Goal: Task Accomplishment & Management: Complete application form

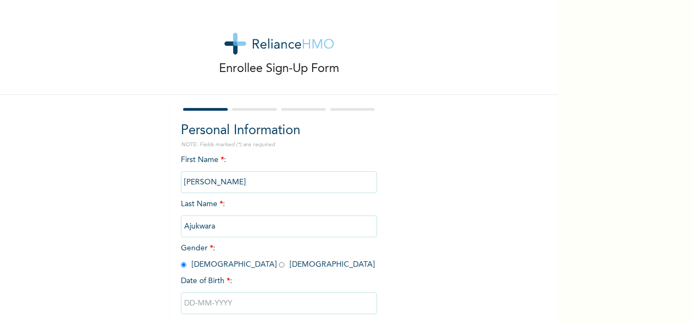
select select "9"
select select "1970"
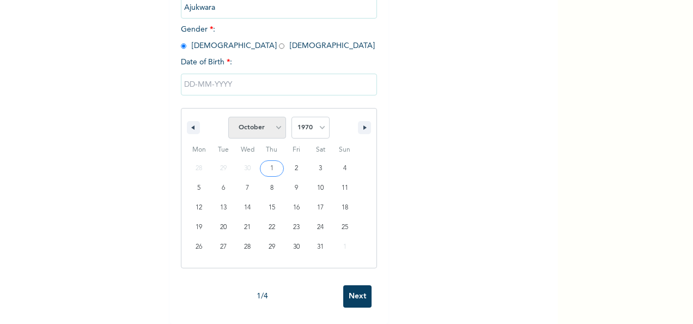
click at [279, 117] on select "January February March April May June July August September October November De…" at bounding box center [257, 128] width 58 height 22
select select "1"
click at [228, 117] on select "January February March April May June July August September October November De…" at bounding box center [257, 128] width 58 height 22
type input "[DATE]"
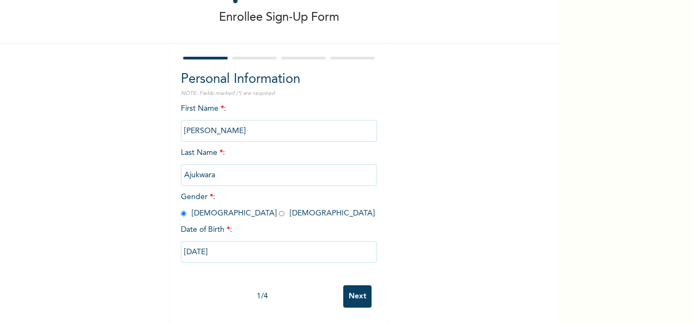
scroll to position [61, 0]
click at [354, 285] on input "Next" at bounding box center [357, 296] width 28 height 22
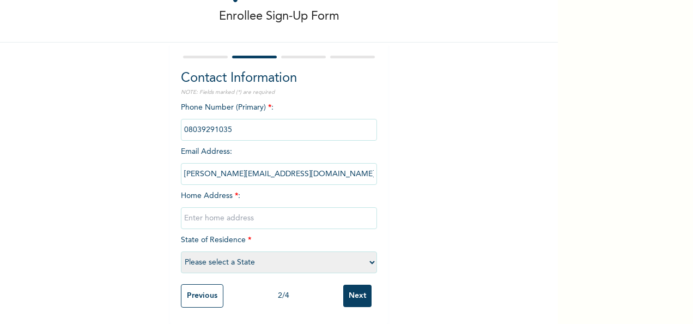
click at [301, 207] on input "text" at bounding box center [279, 218] width 196 height 22
type input "[GEOGRAPHIC_DATA]"
select select "33"
click at [348, 285] on input "Next" at bounding box center [357, 296] width 28 height 22
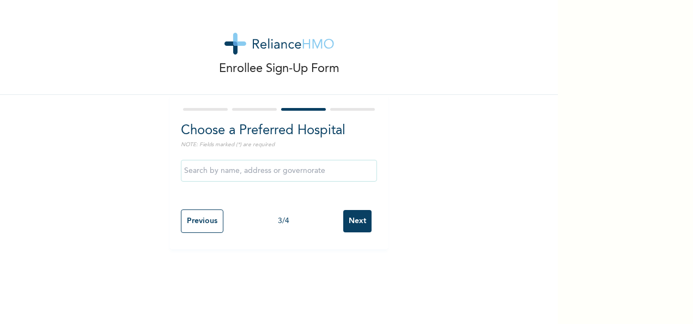
click at [351, 224] on input "Next" at bounding box center [357, 221] width 28 height 22
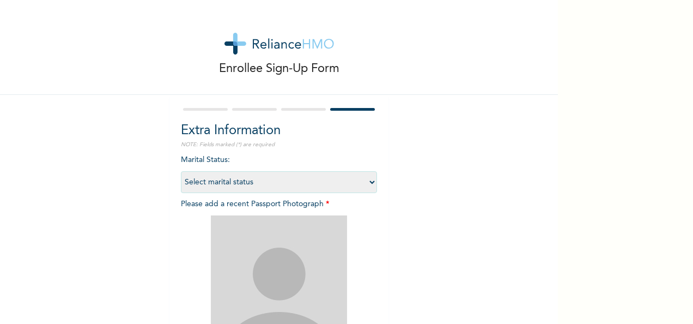
click at [338, 185] on select "Select marital status [DEMOGRAPHIC_DATA] Married [DEMOGRAPHIC_DATA] Widow/[DEMO…" at bounding box center [279, 182] width 196 height 22
select select "2"
click at [181, 171] on select "Select marital status [DEMOGRAPHIC_DATA] Married [DEMOGRAPHIC_DATA] Widow/[DEMO…" at bounding box center [279, 182] width 196 height 22
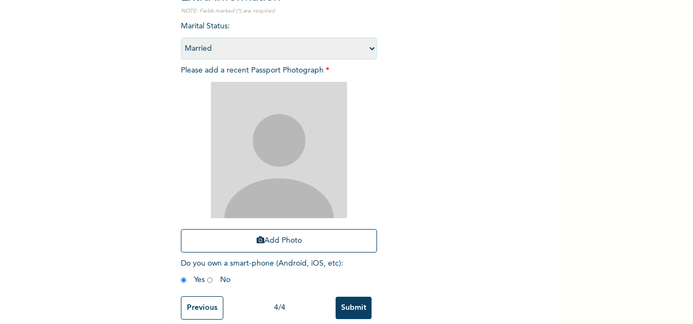
scroll to position [155, 0]
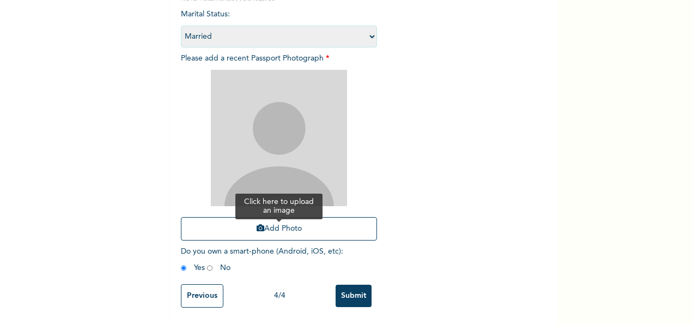
click at [286, 219] on button "Add Photo" at bounding box center [279, 228] width 196 height 23
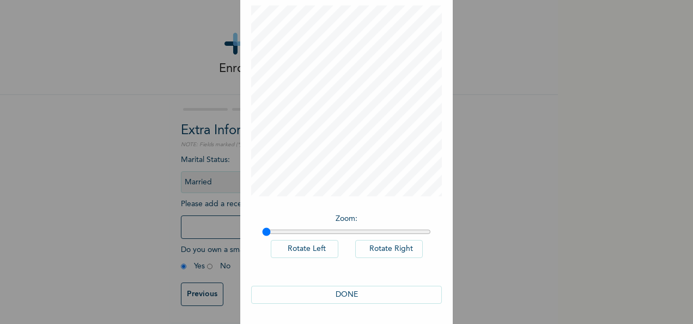
scroll to position [56, 0]
click at [355, 293] on button "DONE" at bounding box center [346, 294] width 191 height 18
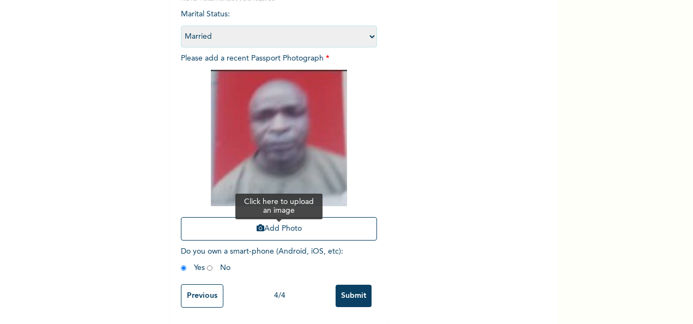
scroll to position [155, 0]
click at [349, 285] on input "Submit" at bounding box center [354, 296] width 36 height 22
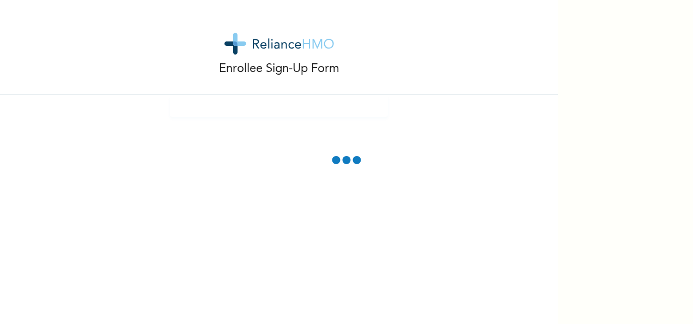
scroll to position [0, 0]
